Goal: Browse casually

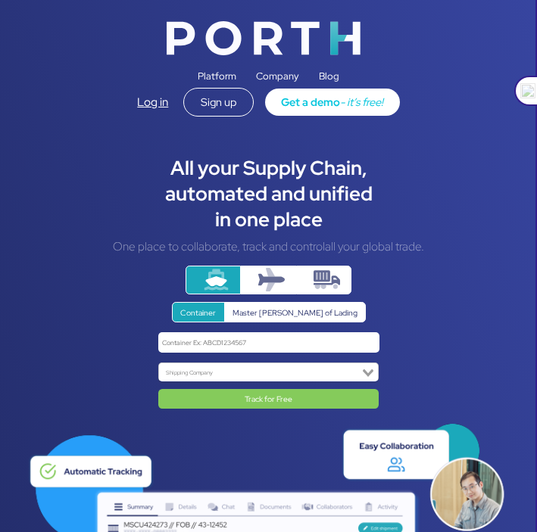
click at [521, 92] on div at bounding box center [525, 91] width 23 height 30
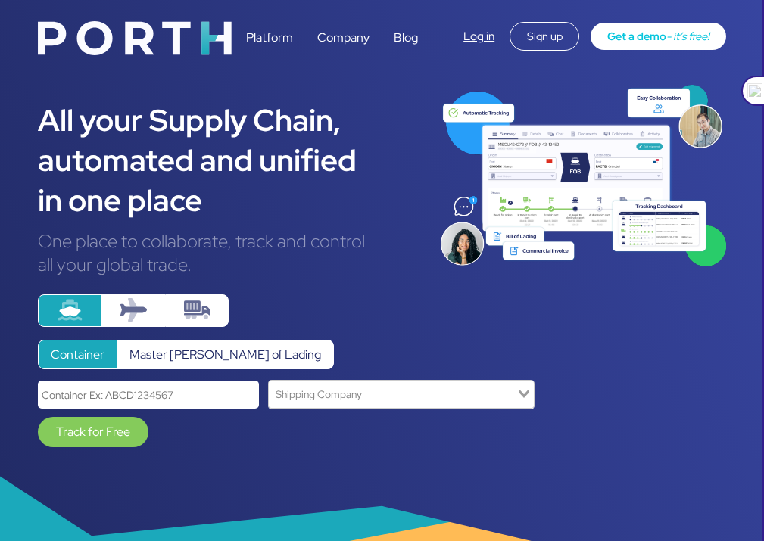
click at [750, 92] on div at bounding box center [752, 91] width 23 height 30
